Goal: Check status

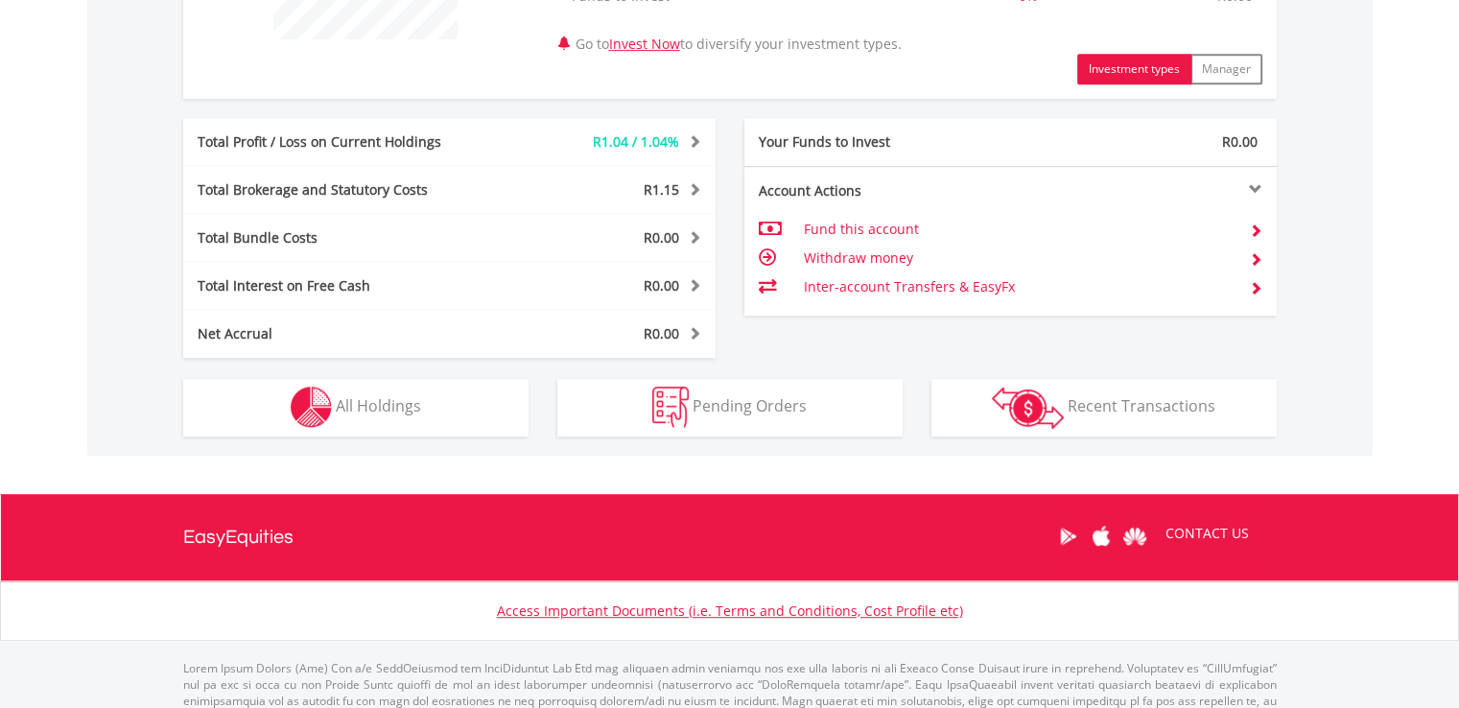
scroll to position [894, 0]
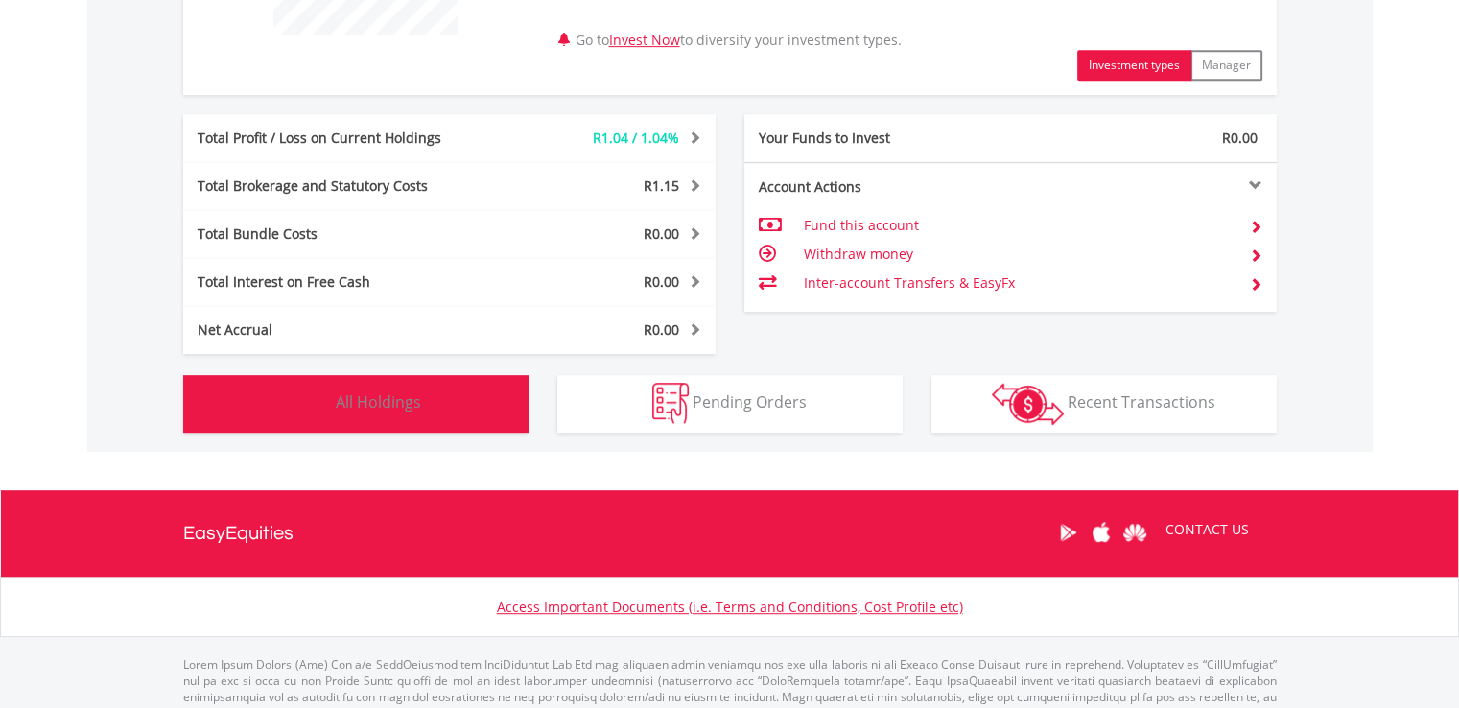
click at [387, 377] on button "Holdings All Holdings" at bounding box center [355, 404] width 345 height 58
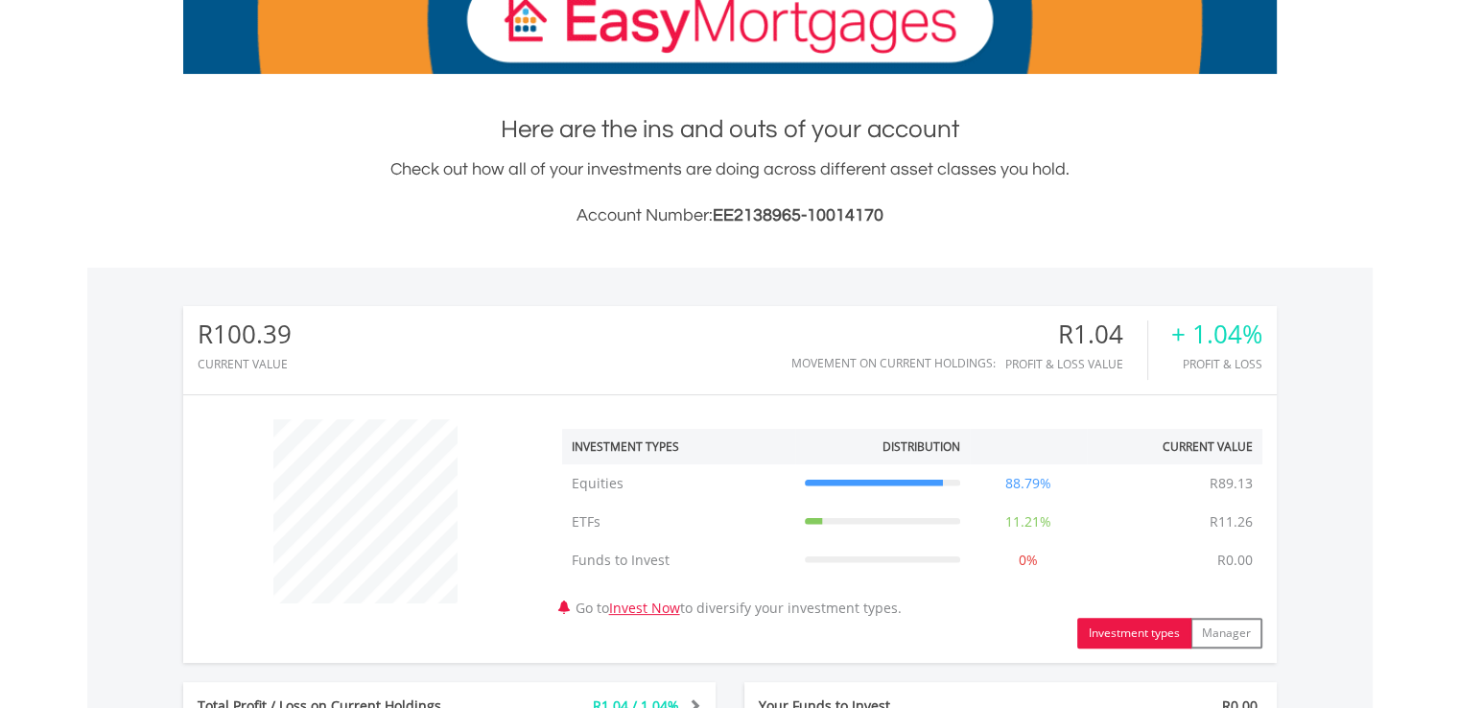
scroll to position [0, 0]
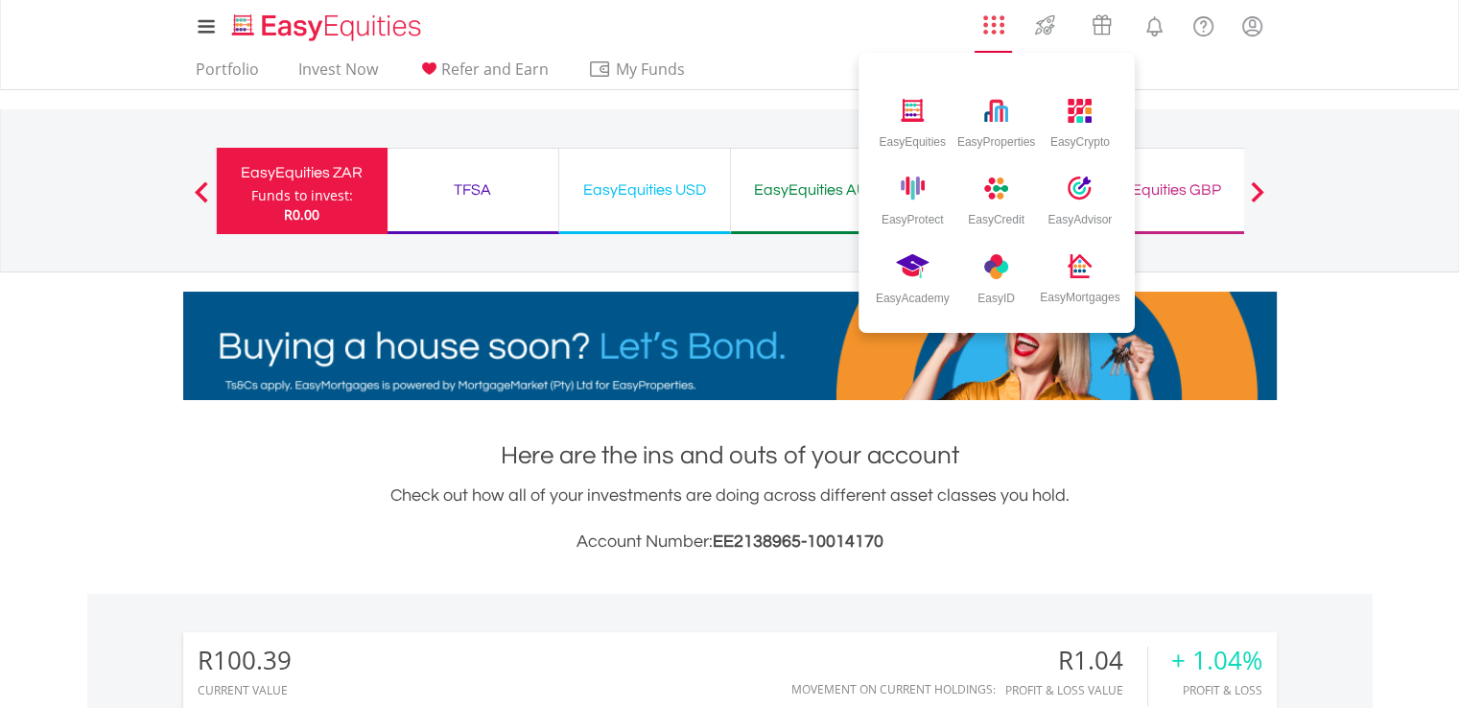
click at [992, 20] on img "AppsGrid" at bounding box center [993, 24] width 21 height 21
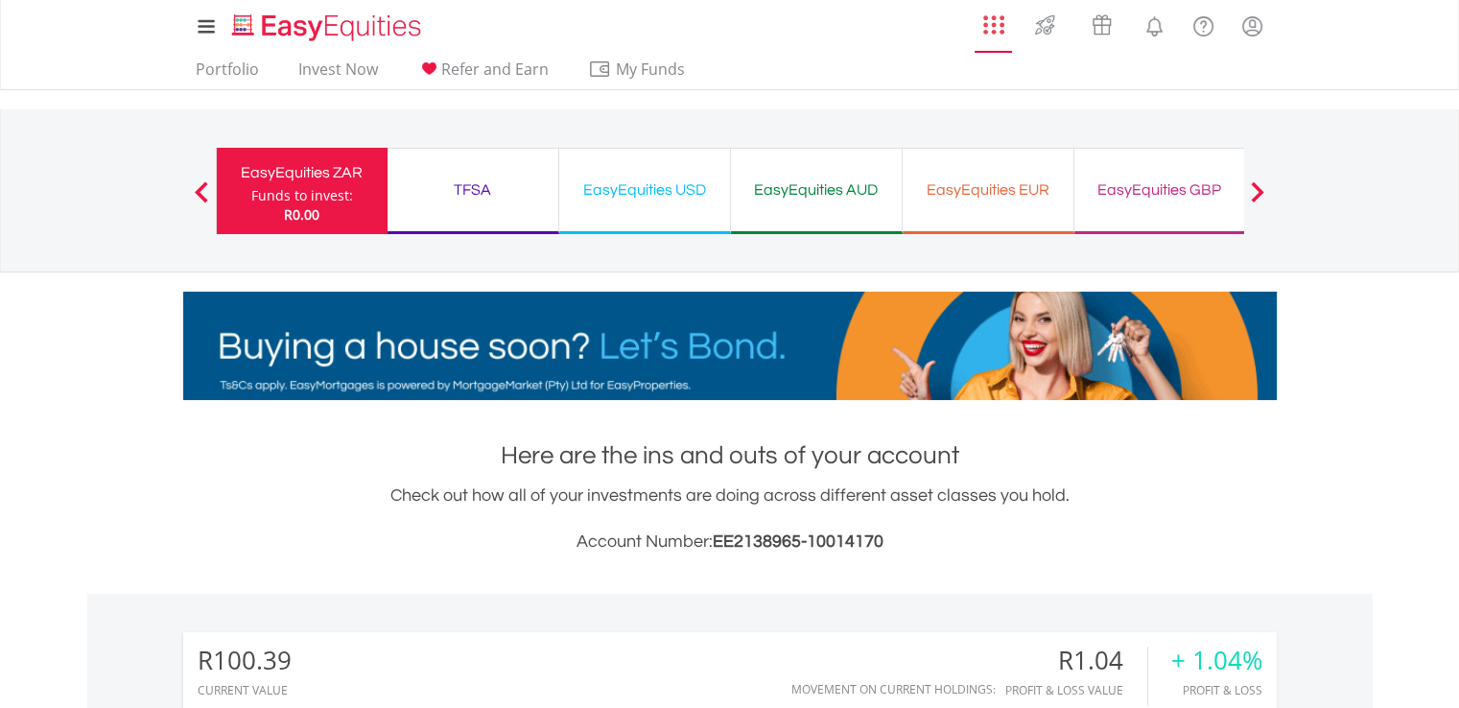
click at [992, 20] on img "AppsGrid" at bounding box center [993, 24] width 21 height 21
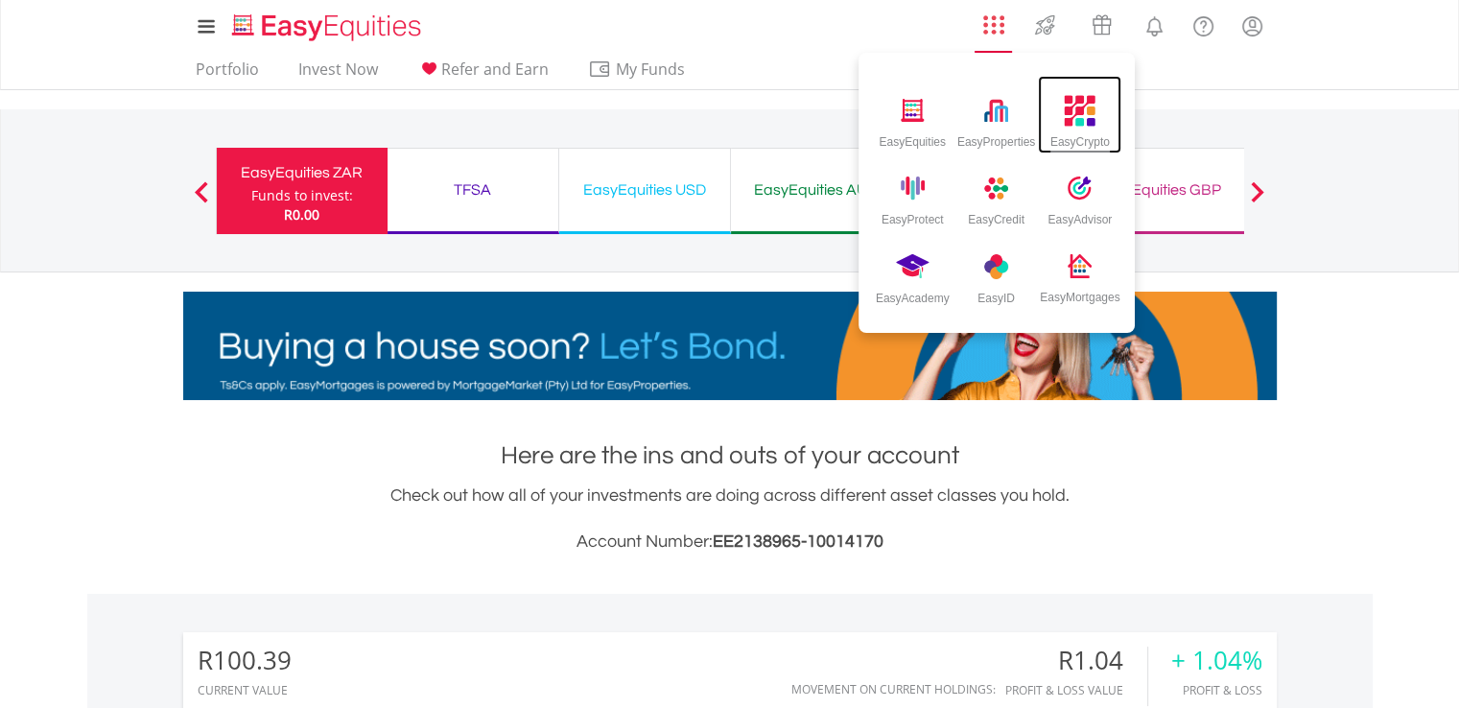
click at [1091, 112] on img at bounding box center [1081, 111] width 32 height 32
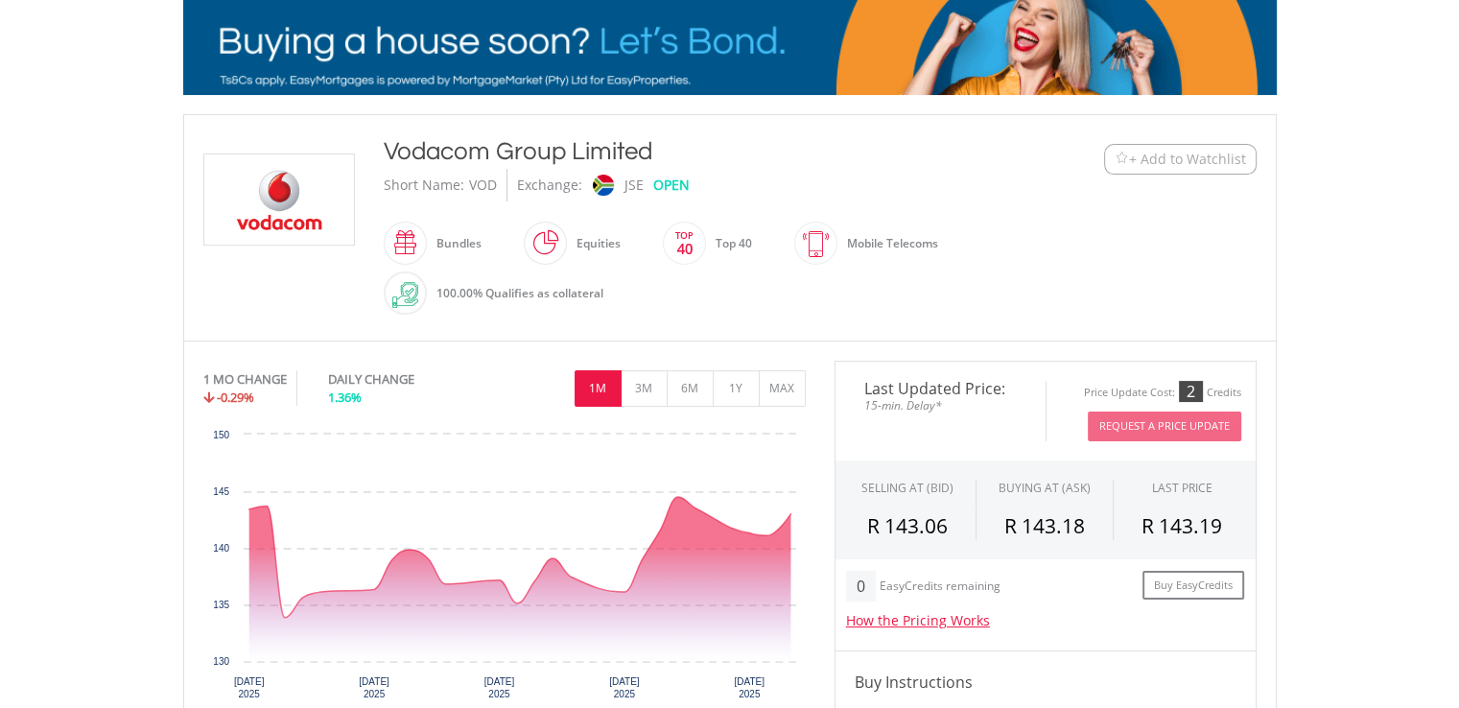
scroll to position [315, 0]
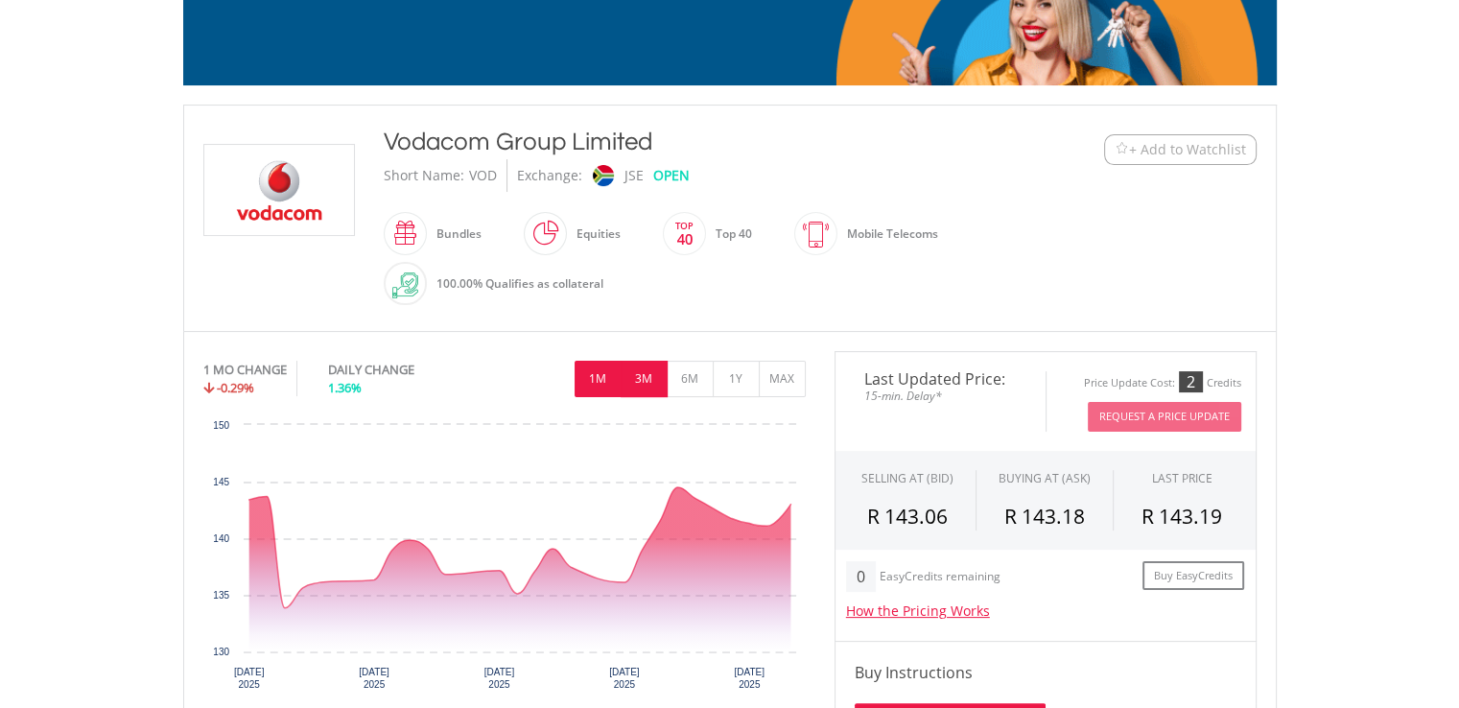
click at [639, 392] on button "3M" at bounding box center [644, 379] width 47 height 36
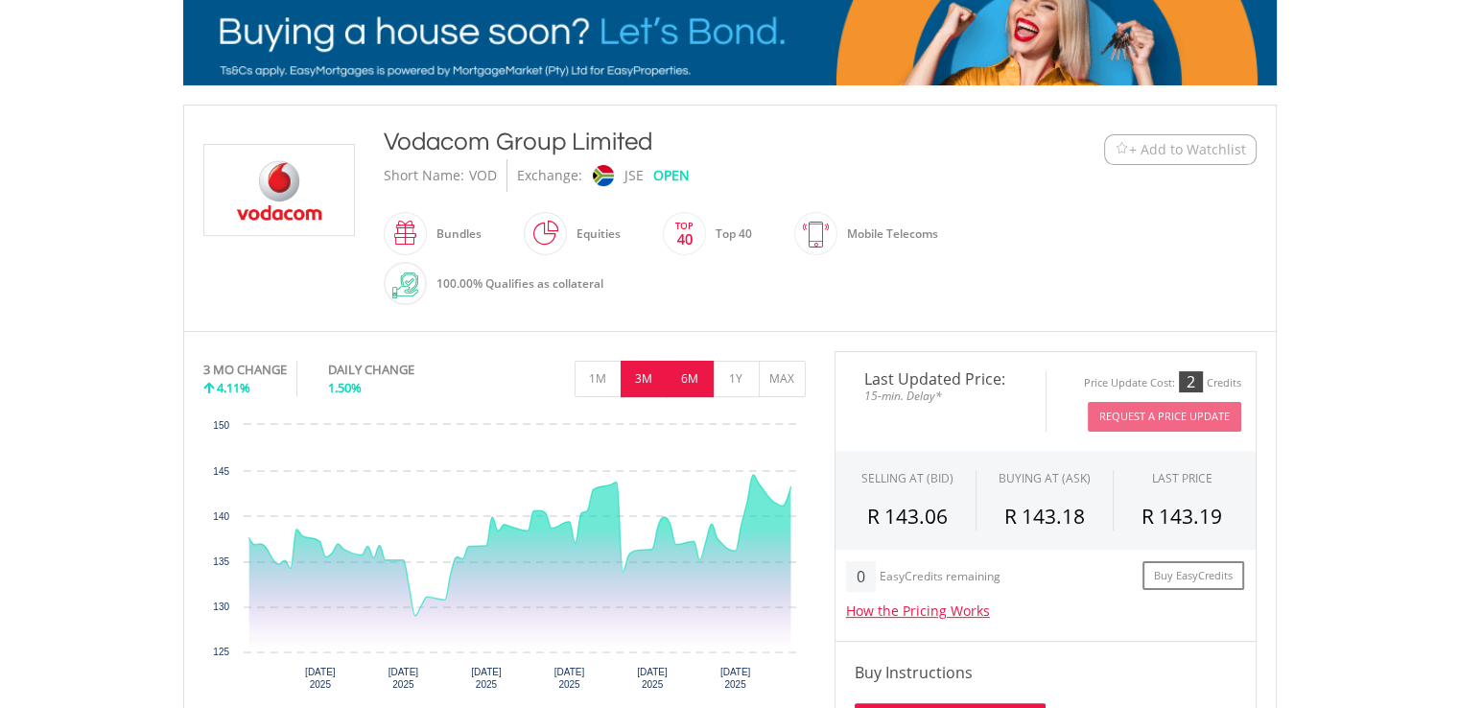
click at [672, 392] on button "6M" at bounding box center [690, 379] width 47 height 36
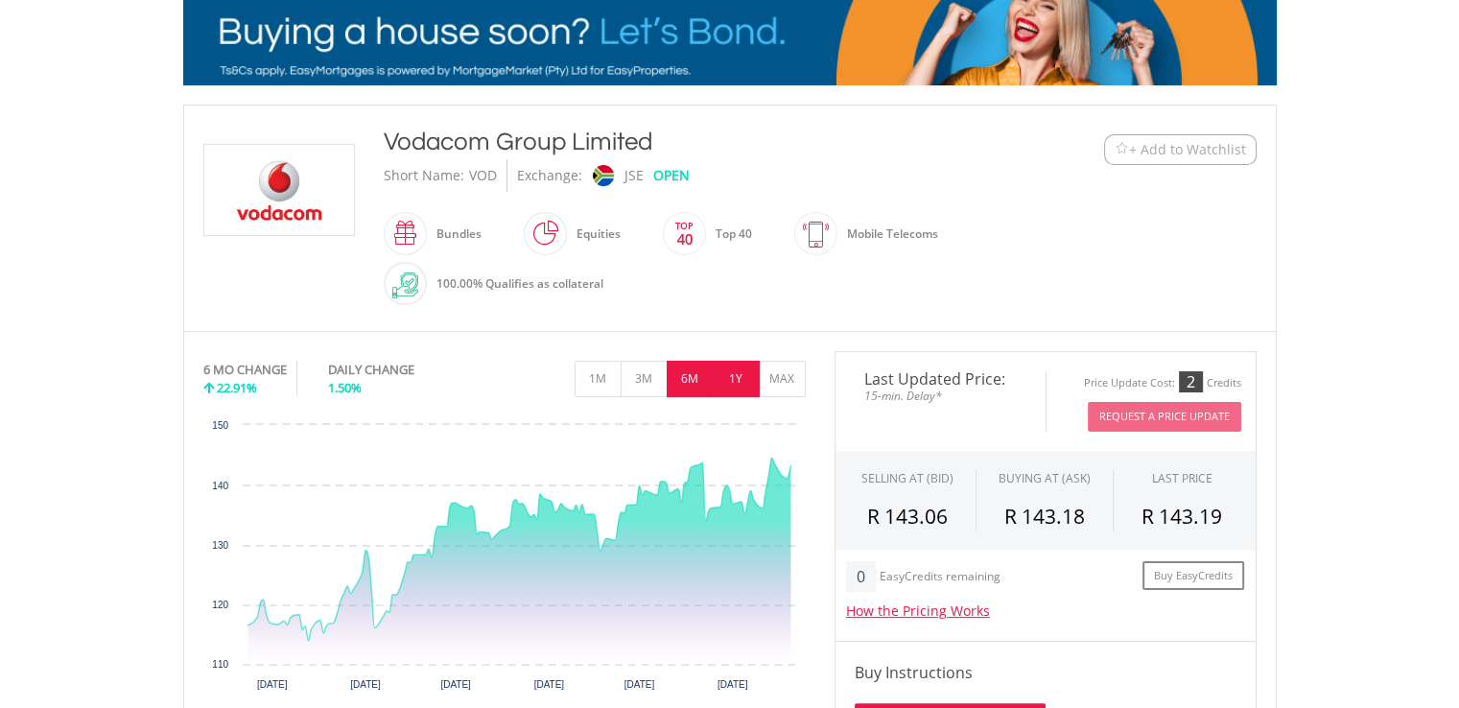
click at [740, 388] on button "1Y" at bounding box center [736, 379] width 47 height 36
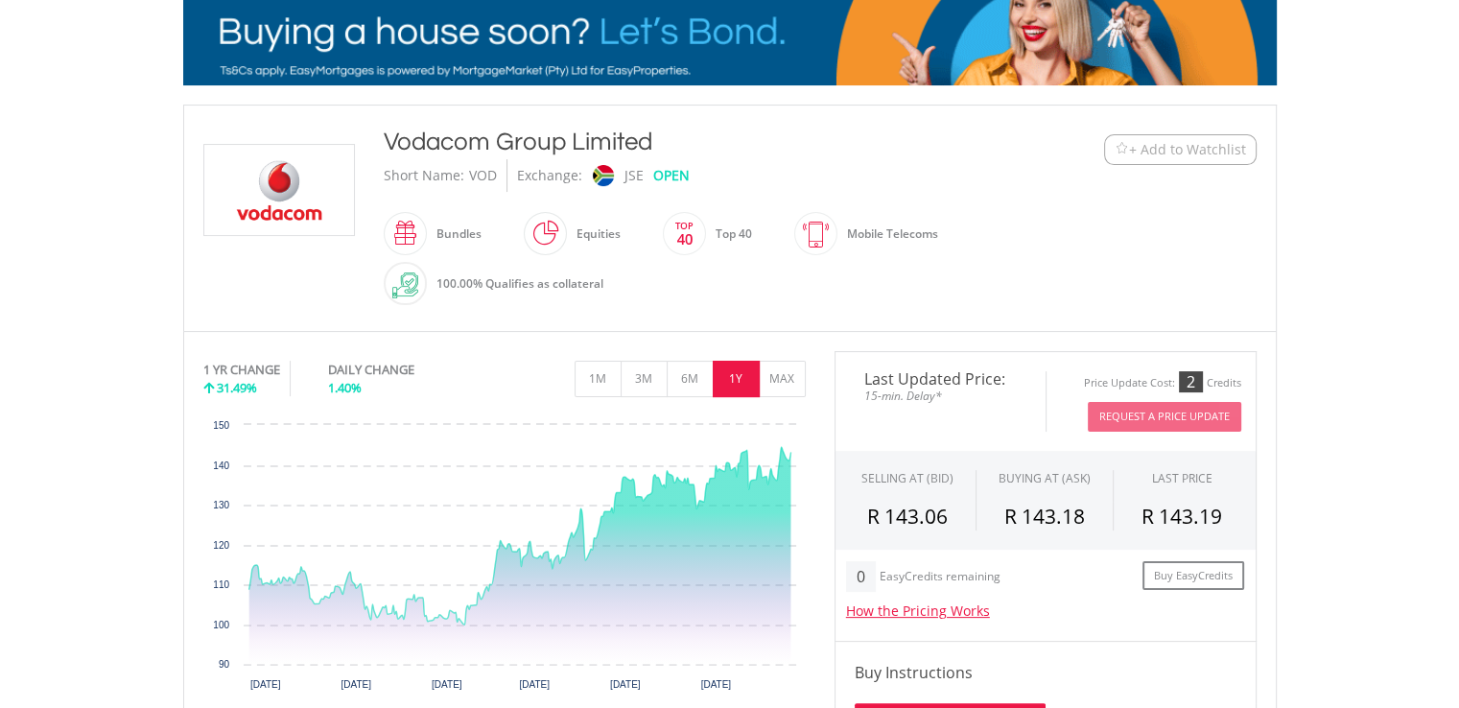
click at [775, 395] on div "1 YR CHANGE 31.49% DAILY CHANGE 1.40% 1M 3M 6M 1Y MAX" at bounding box center [504, 383] width 602 height 64
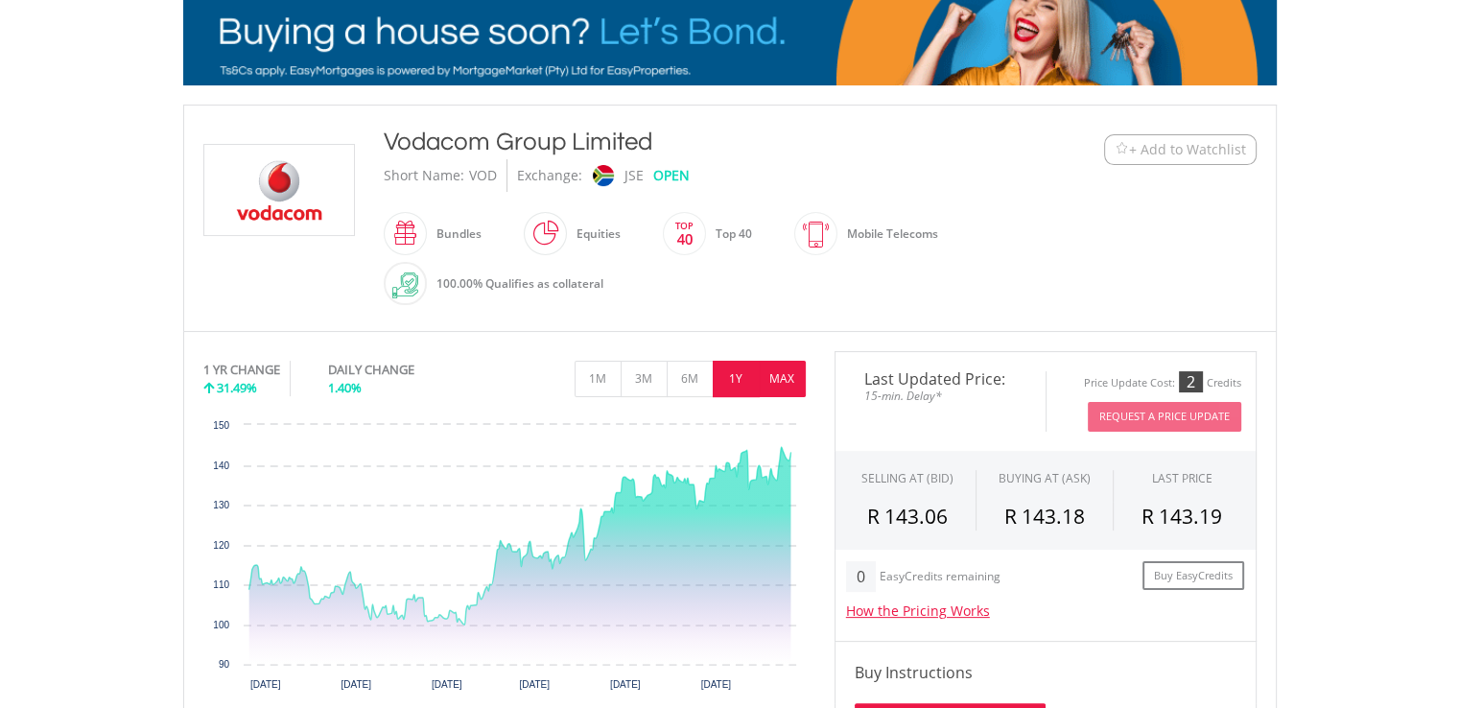
click at [777, 375] on button "MAX" at bounding box center [782, 379] width 47 height 36
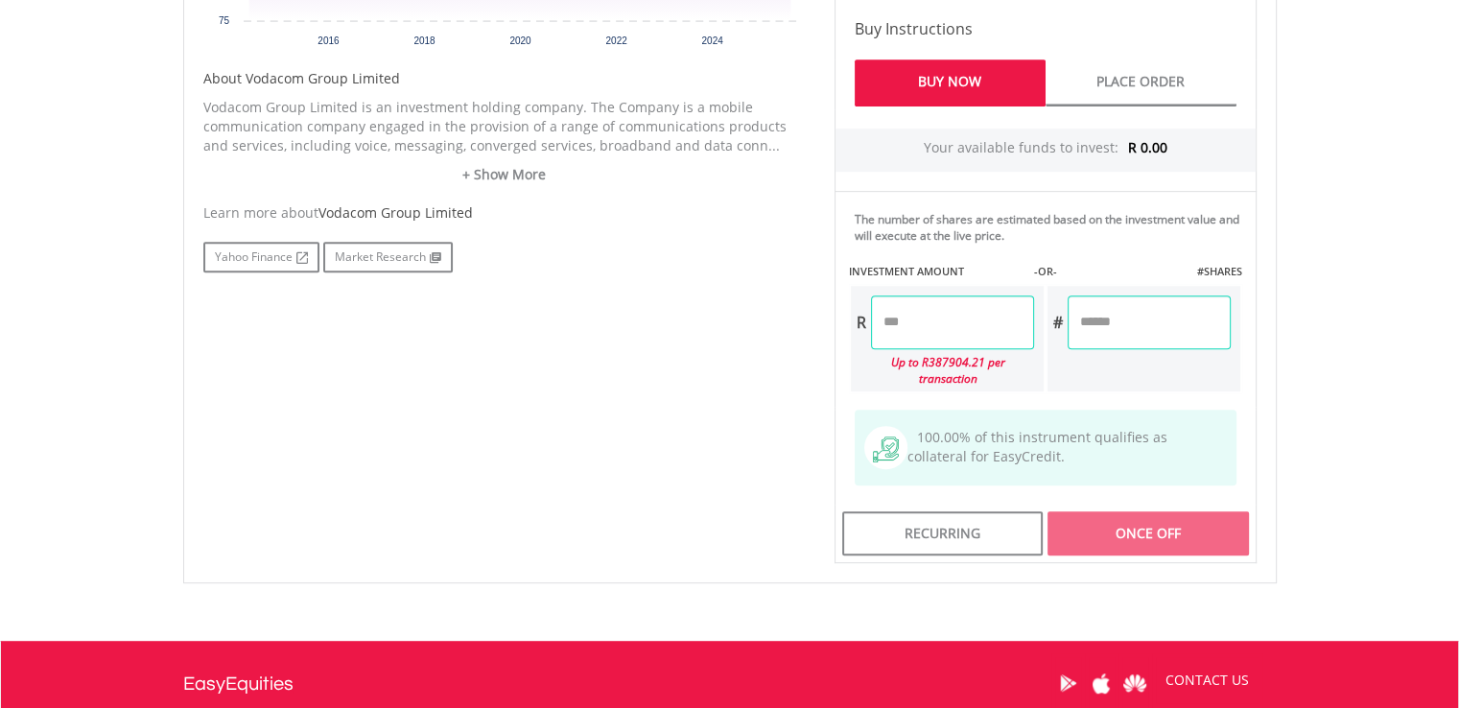
scroll to position [0, 0]
